Goal: Task Accomplishment & Management: Manage account settings

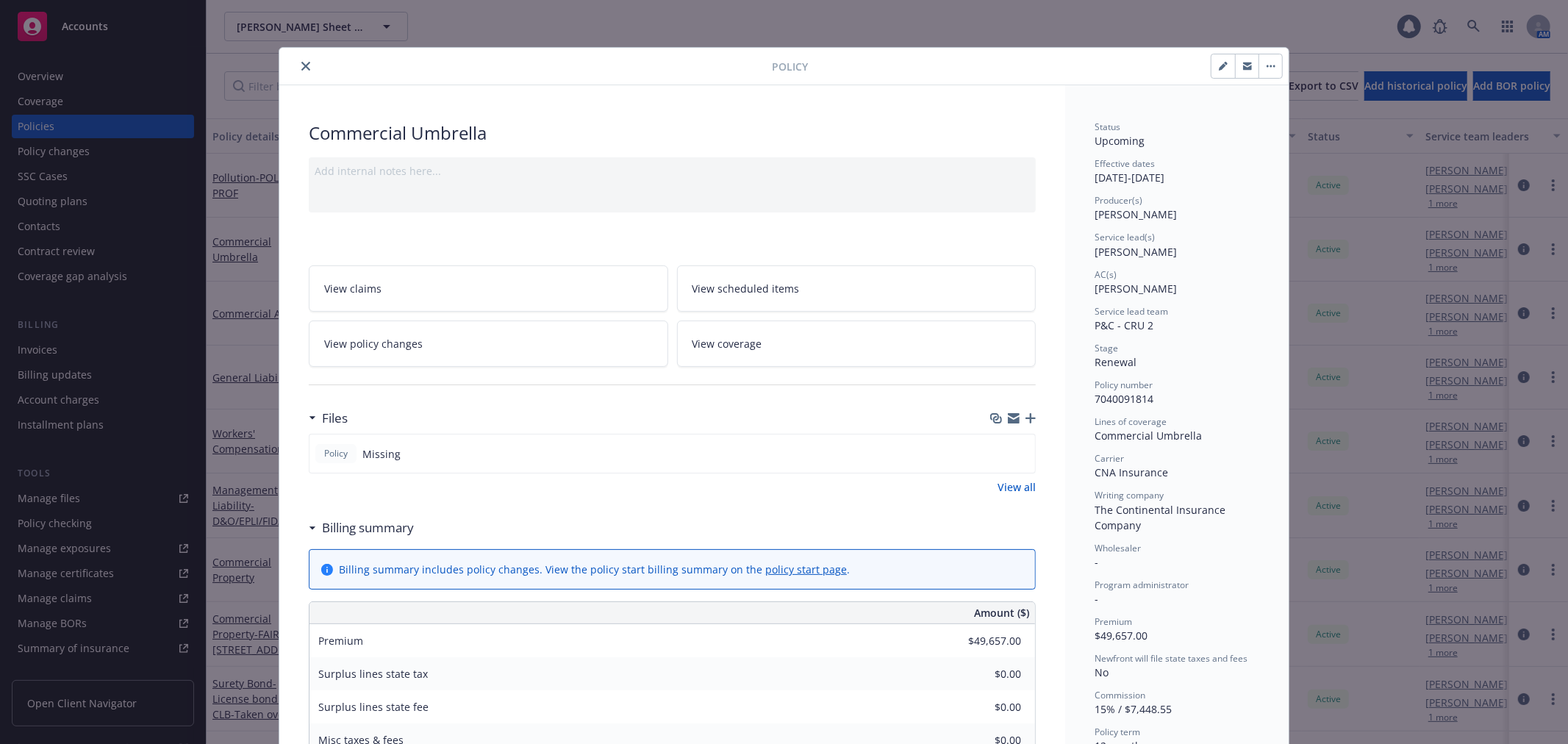
click at [882, 356] on link "View coverage" at bounding box center [857, 343] width 359 height 46
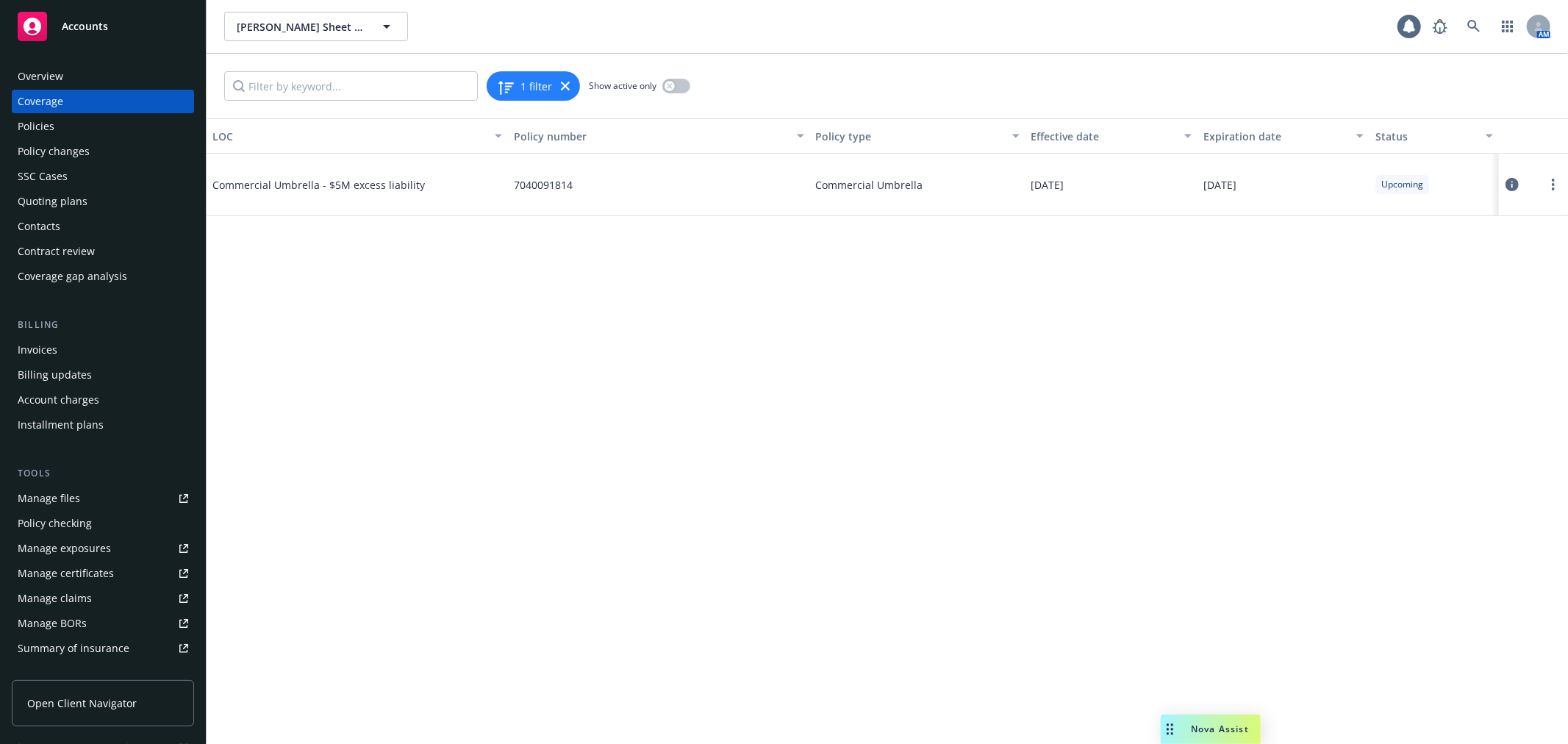
click at [1514, 182] on icon at bounding box center [1512, 184] width 14 height 14
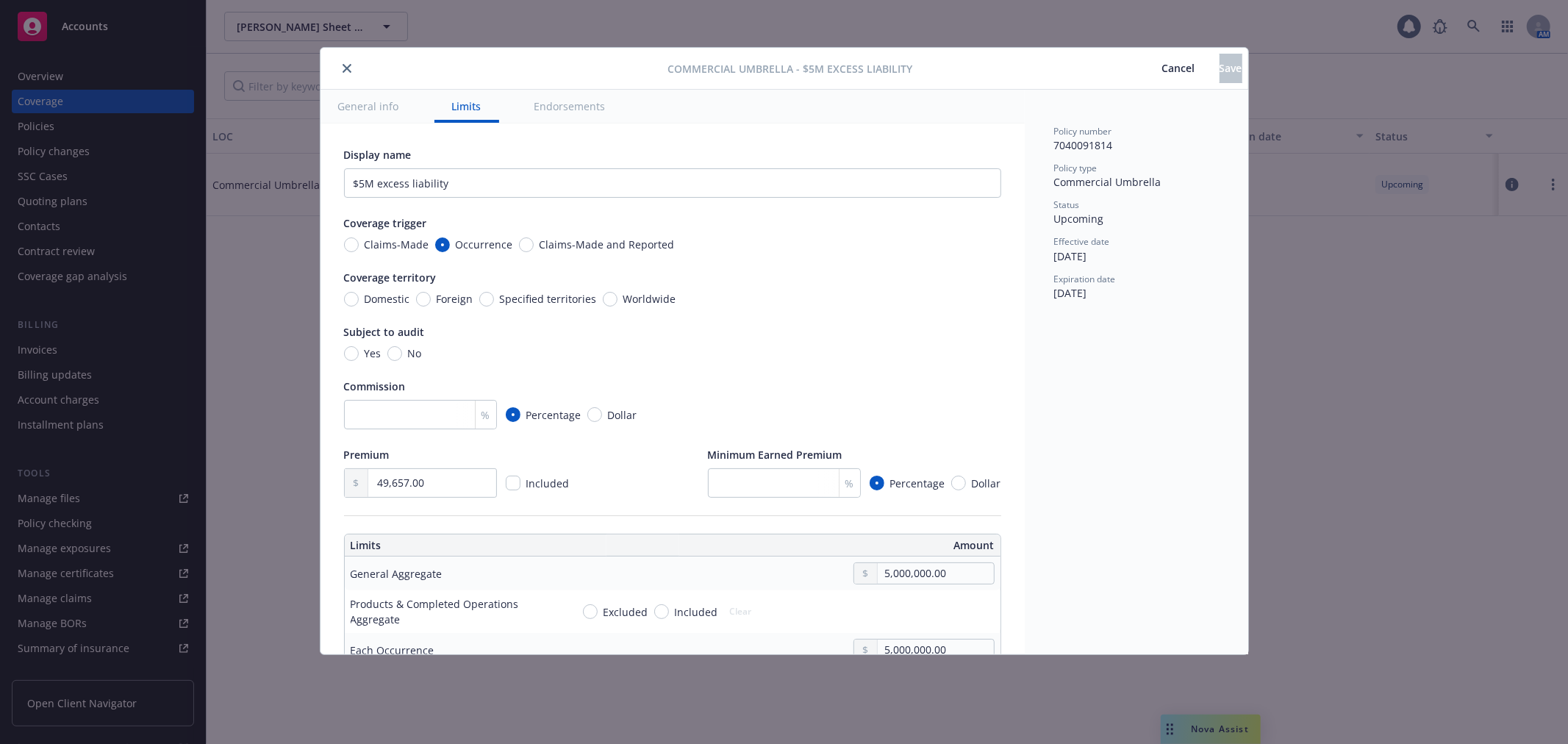
click at [402, 350] on span "No" at bounding box center [412, 353] width 20 height 16
click at [401, 350] on input "No" at bounding box center [394, 353] width 15 height 15
radio input "true"
click at [349, 292] on input "Domestic" at bounding box center [351, 298] width 15 height 15
radio input "true"
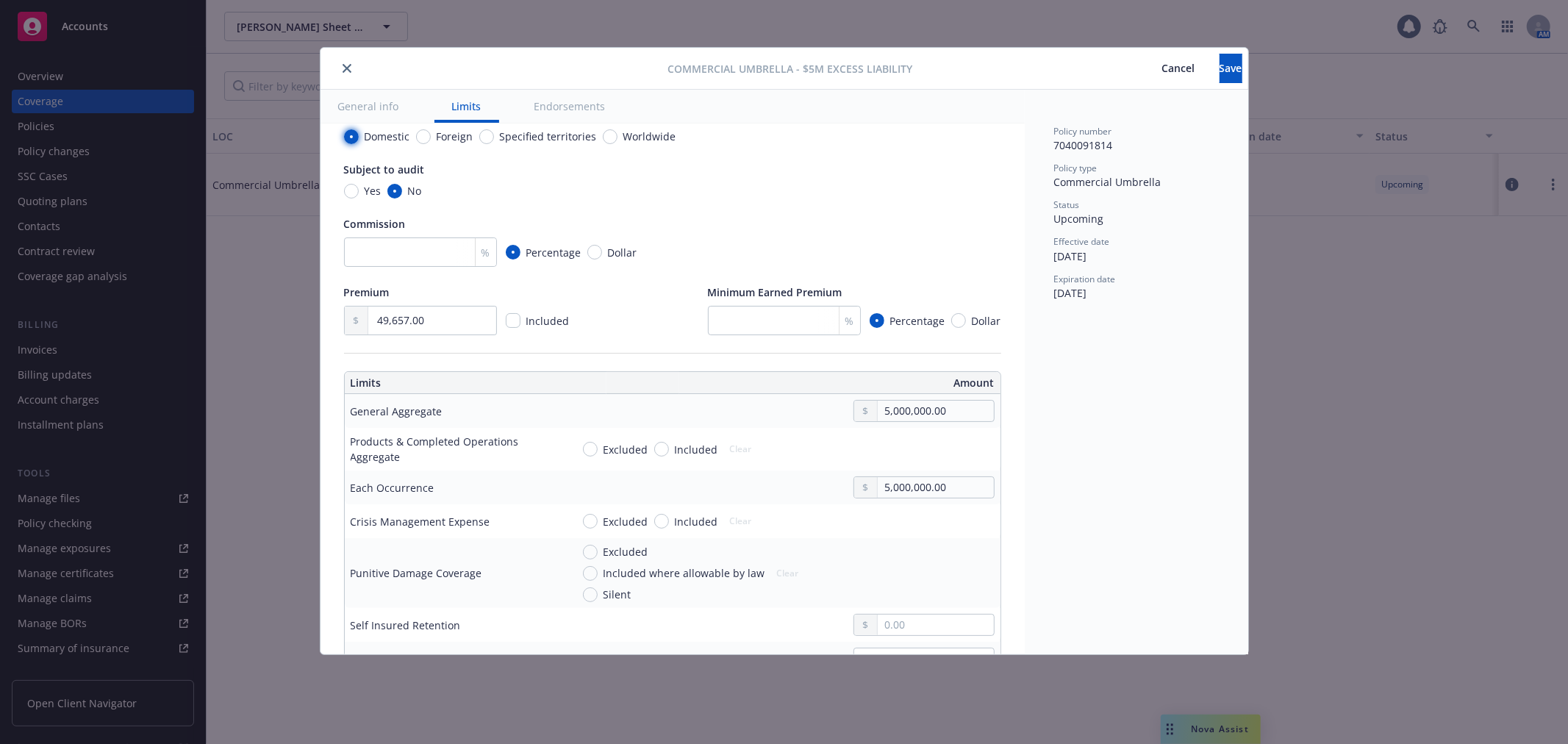
scroll to position [163, 0]
click at [655, 519] on input "Included" at bounding box center [662, 520] width 15 height 15
radio input "true"
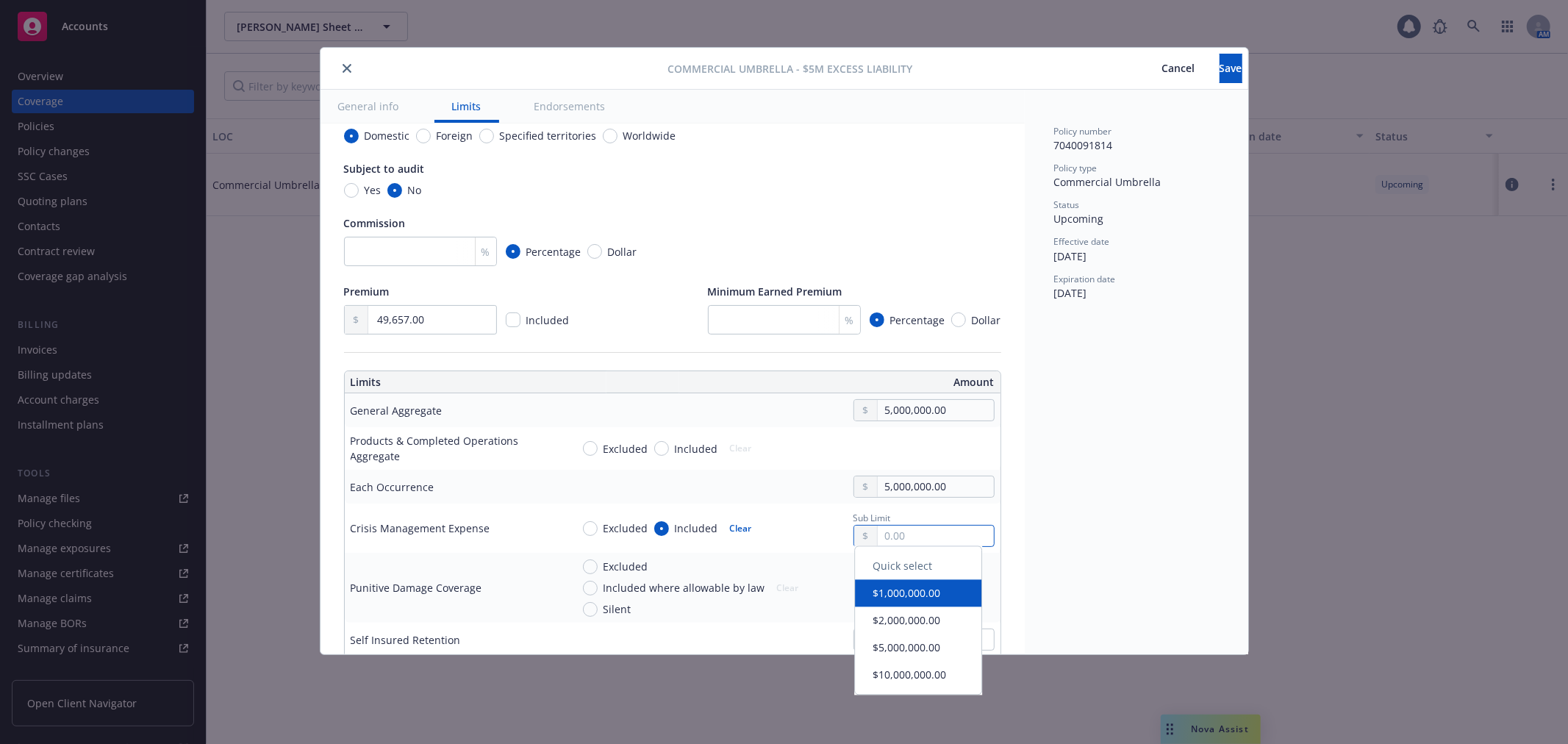
click at [917, 539] on input "text" at bounding box center [936, 535] width 115 height 20
type input "300,000.00"
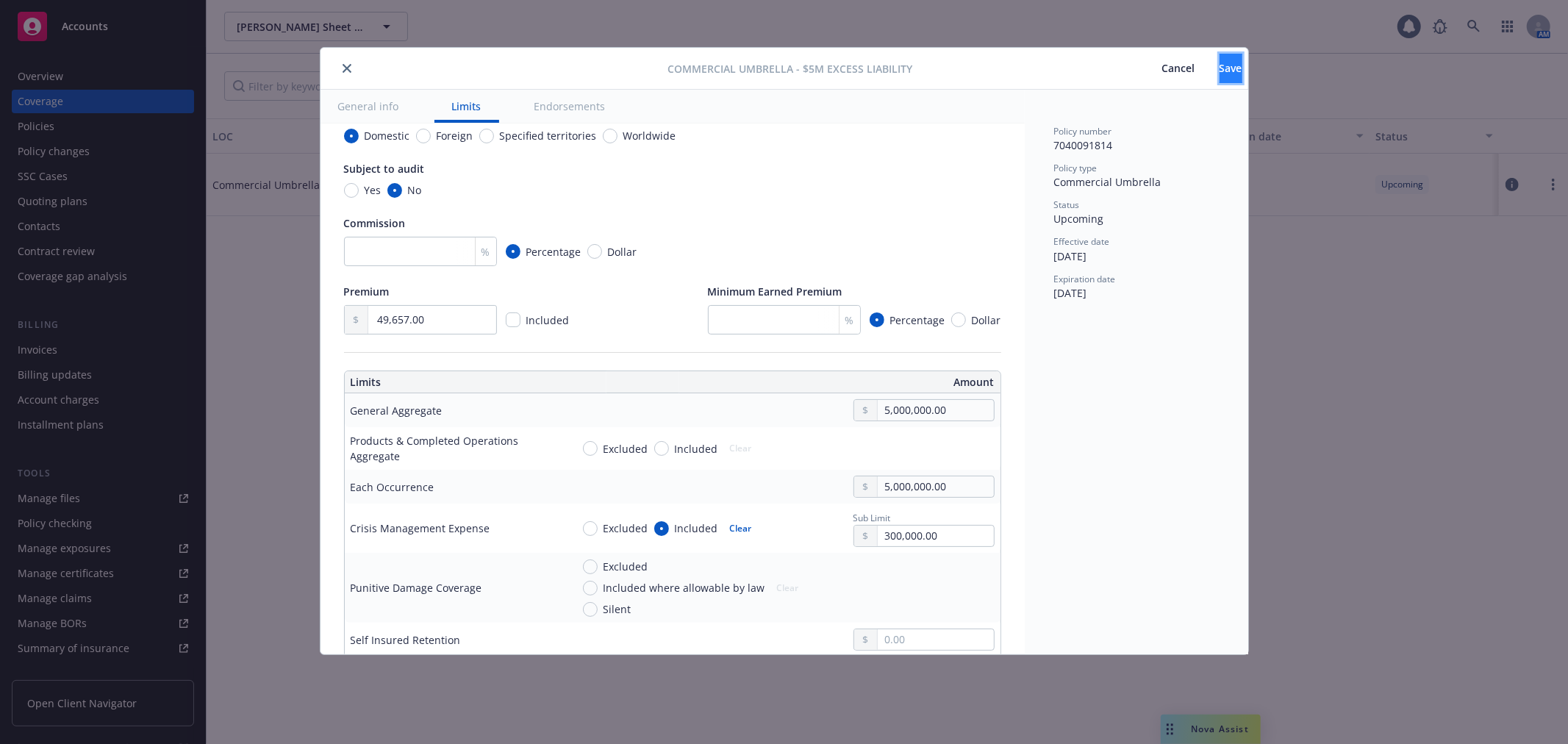
click at [1220, 66] on span "Save" at bounding box center [1230, 68] width 22 height 14
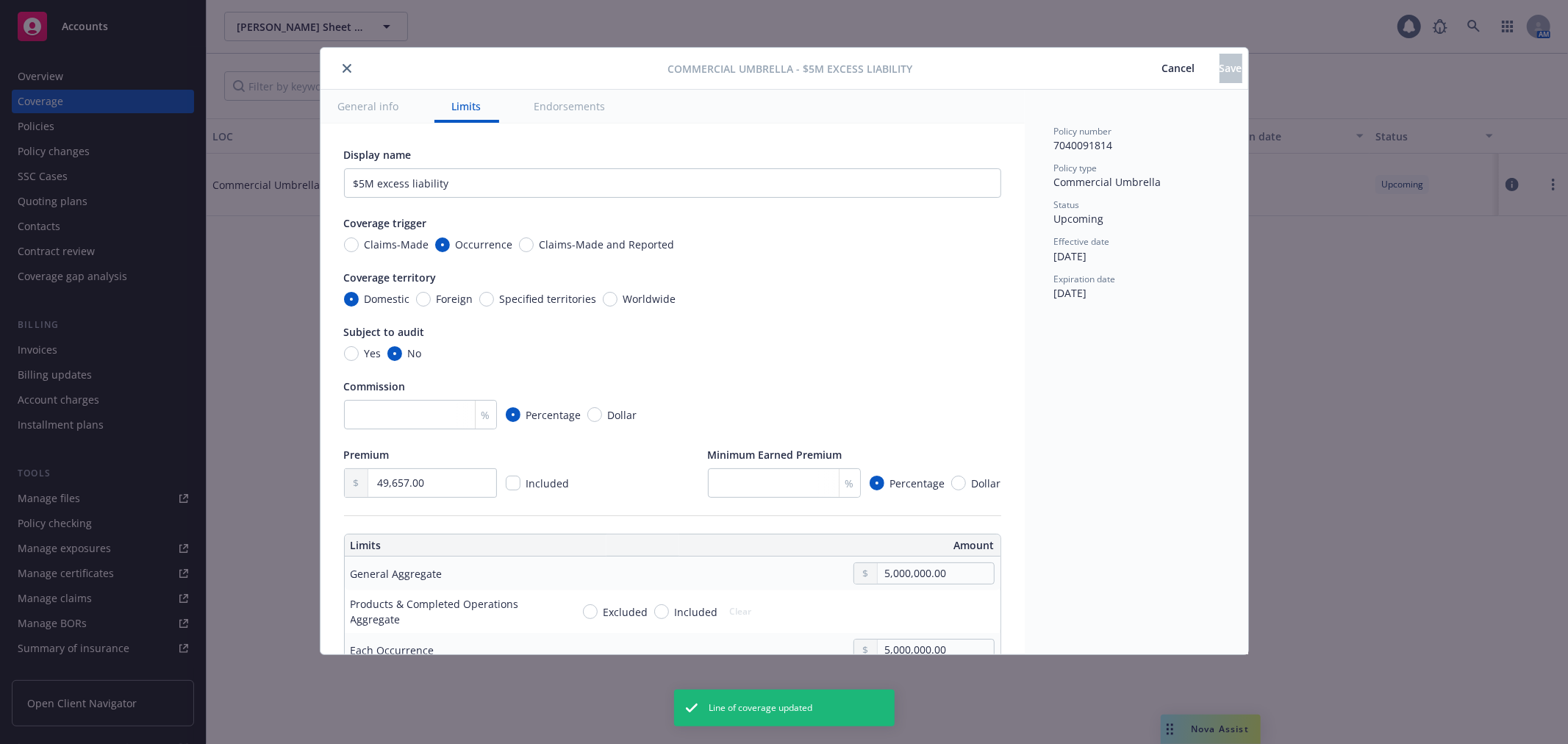
click at [347, 69] on icon "close" at bounding box center [346, 68] width 9 height 9
